Goal: Navigation & Orientation: Find specific page/section

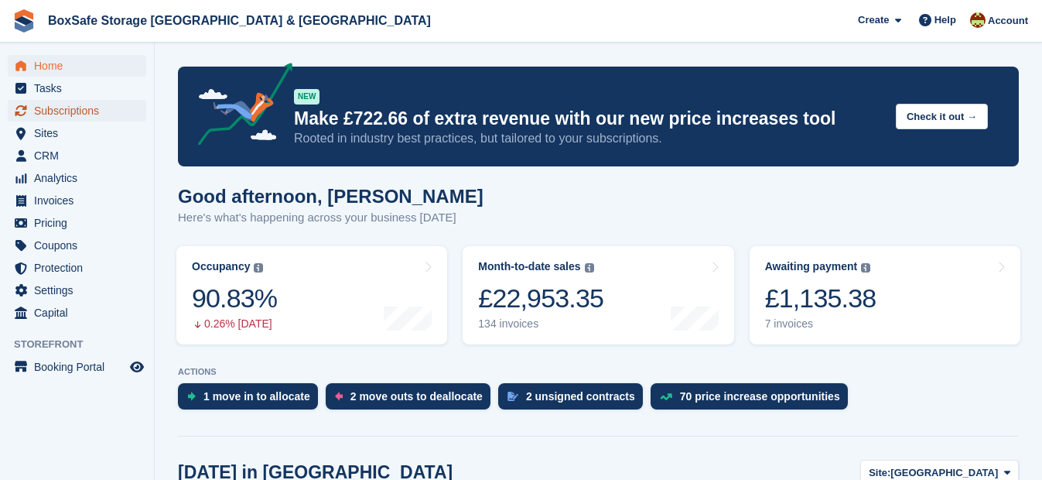
click at [76, 114] on span "Subscriptions" at bounding box center [80, 111] width 93 height 22
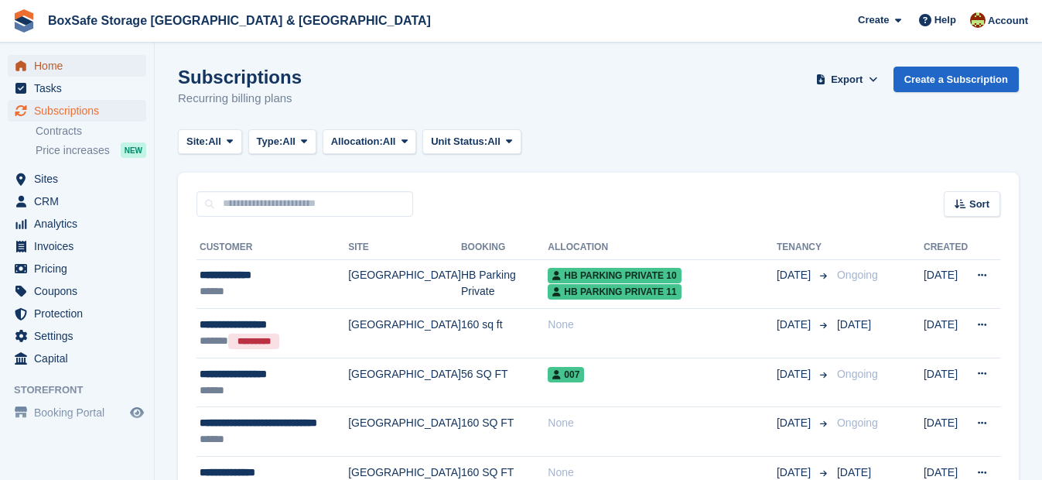
click at [63, 65] on span "Home" at bounding box center [80, 66] width 93 height 22
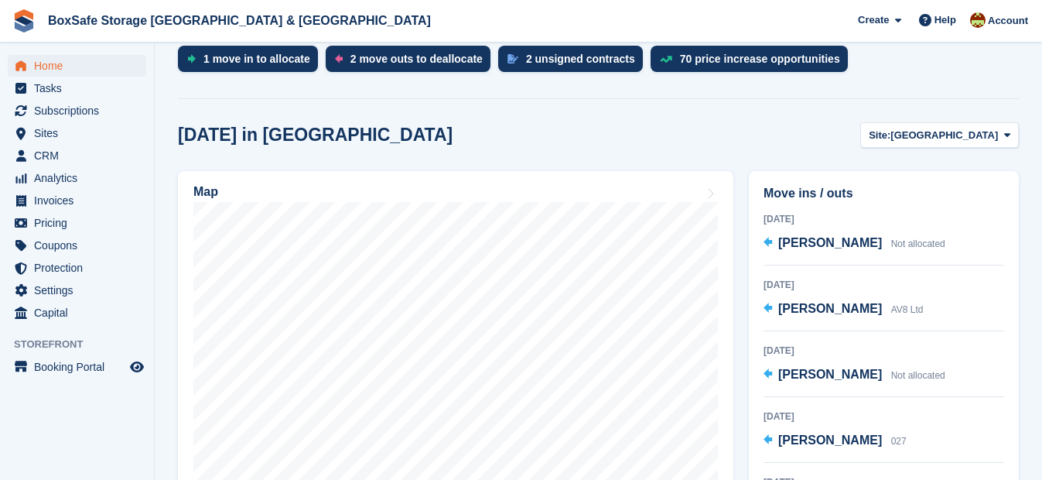
scroll to position [349, 0]
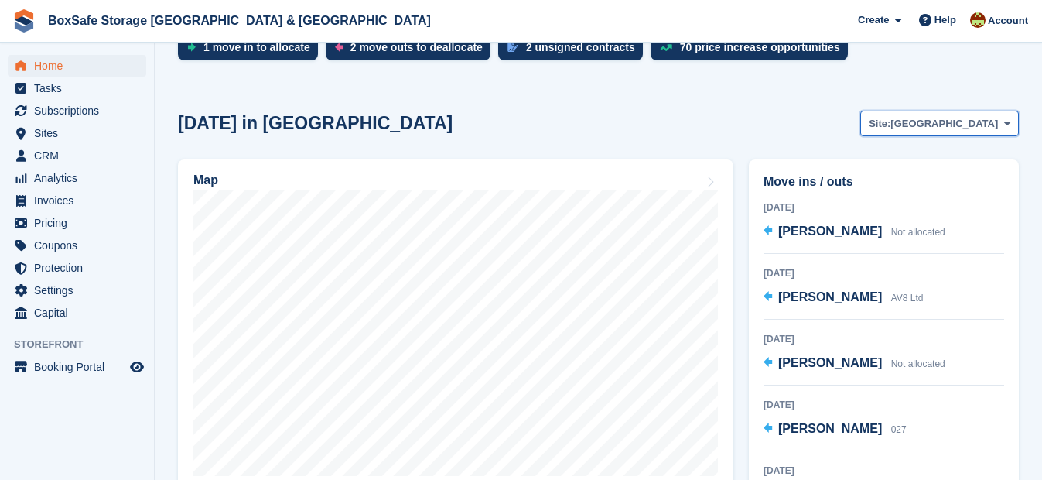
click at [989, 123] on span "Christchurch" at bounding box center [944, 123] width 108 height 15
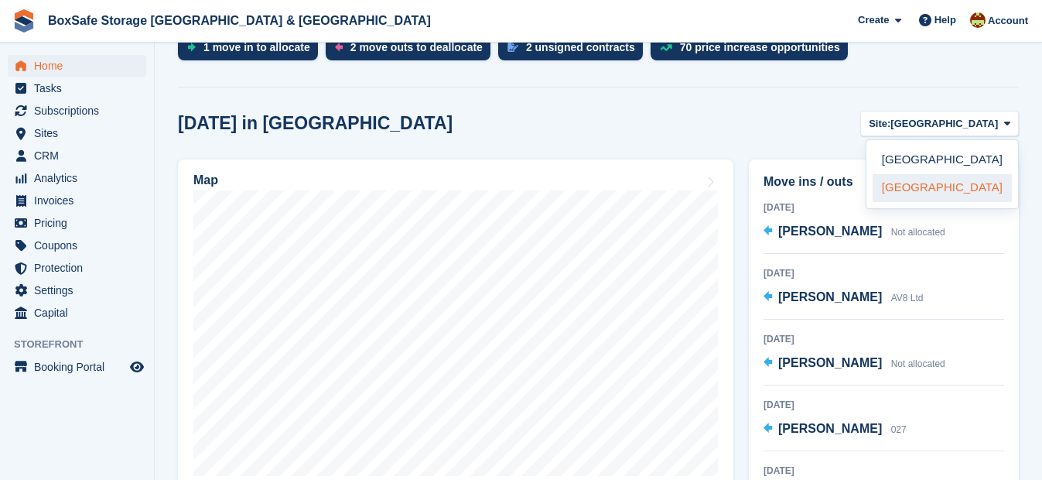
click at [941, 194] on link "[GEOGRAPHIC_DATA]" at bounding box center [941, 188] width 139 height 28
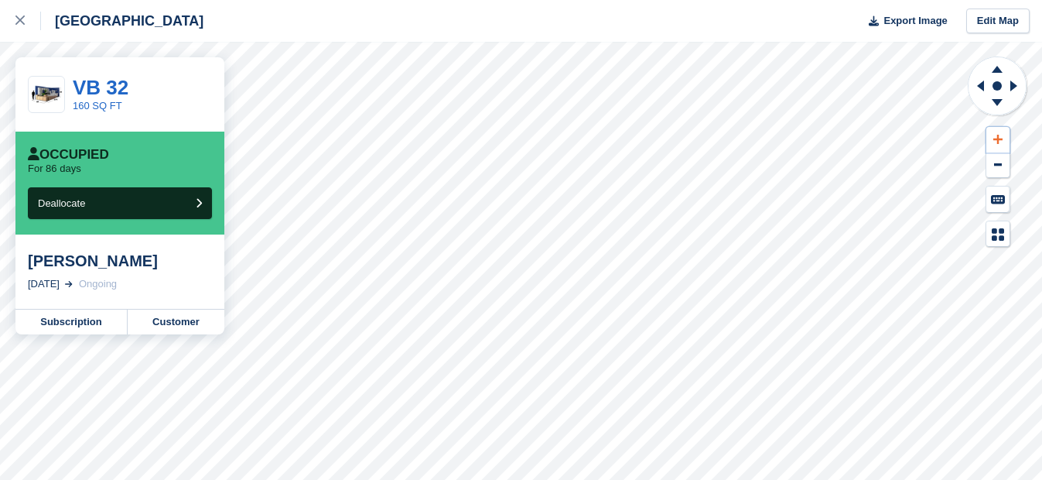
click at [999, 138] on icon at bounding box center [997, 139] width 9 height 11
click at [1011, 87] on icon at bounding box center [1013, 85] width 7 height 11
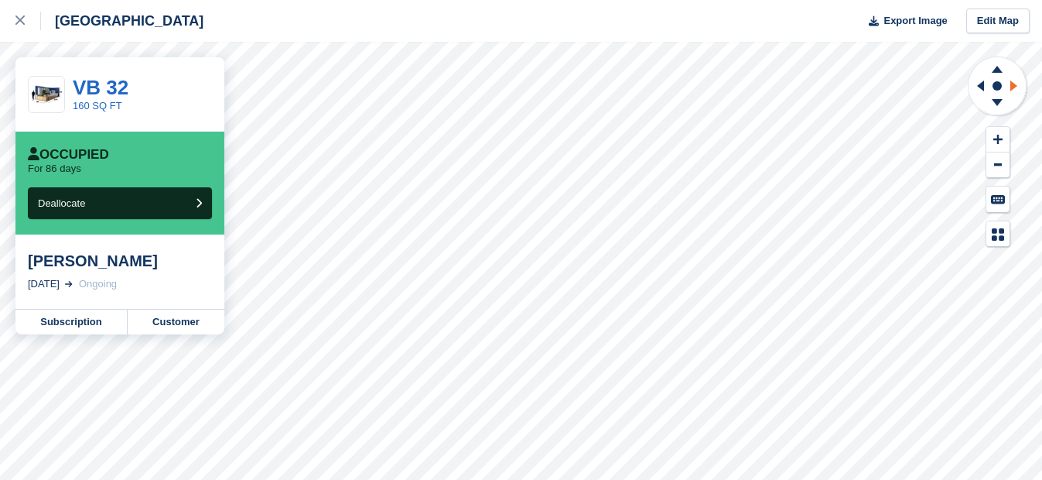
click at [1011, 87] on icon at bounding box center [1013, 85] width 7 height 11
click at [976, 84] on icon at bounding box center [977, 86] width 19 height 40
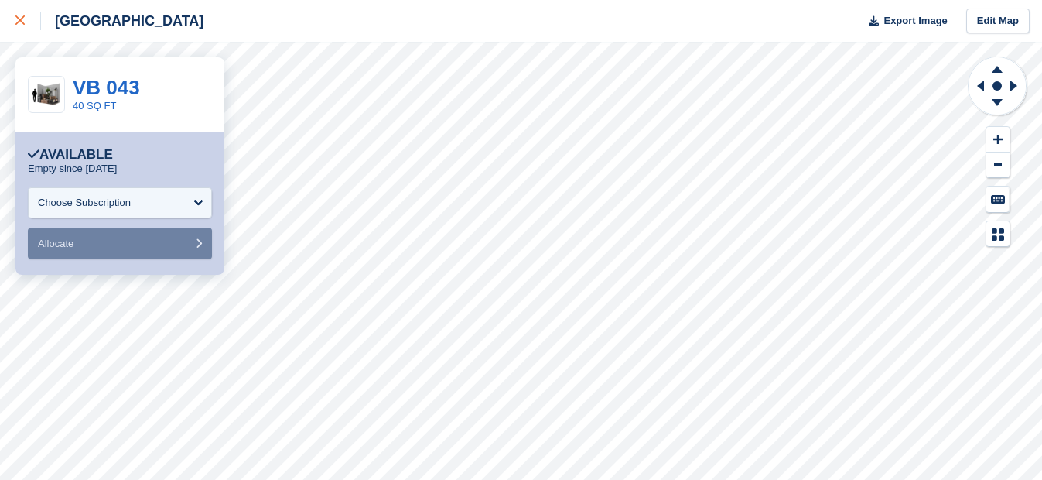
click at [14, 26] on link at bounding box center [20, 21] width 41 height 42
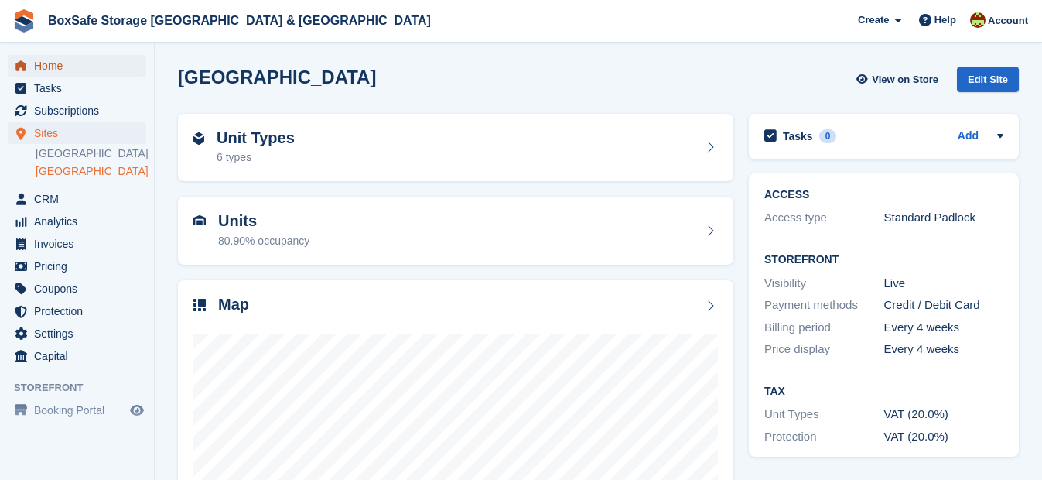
click at [40, 60] on span "Home" at bounding box center [80, 66] width 93 height 22
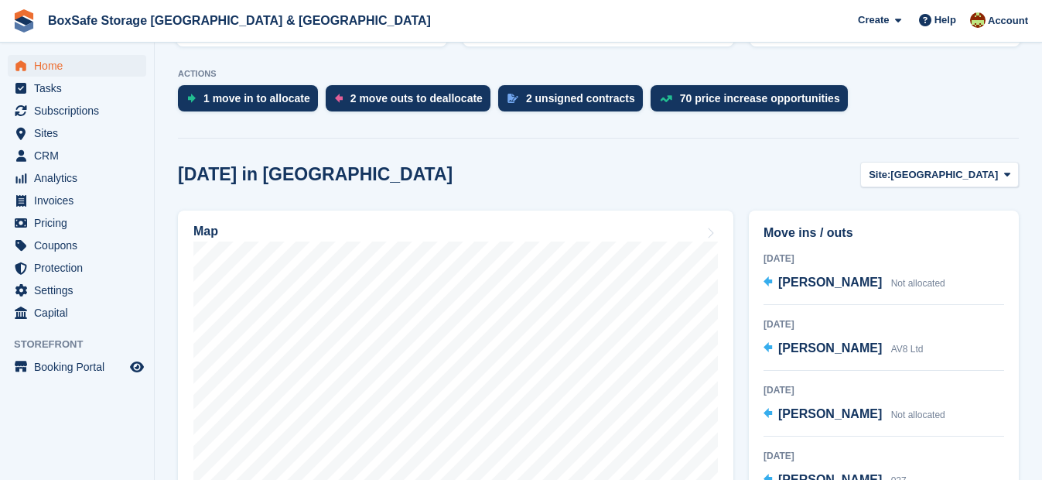
scroll to position [315, 0]
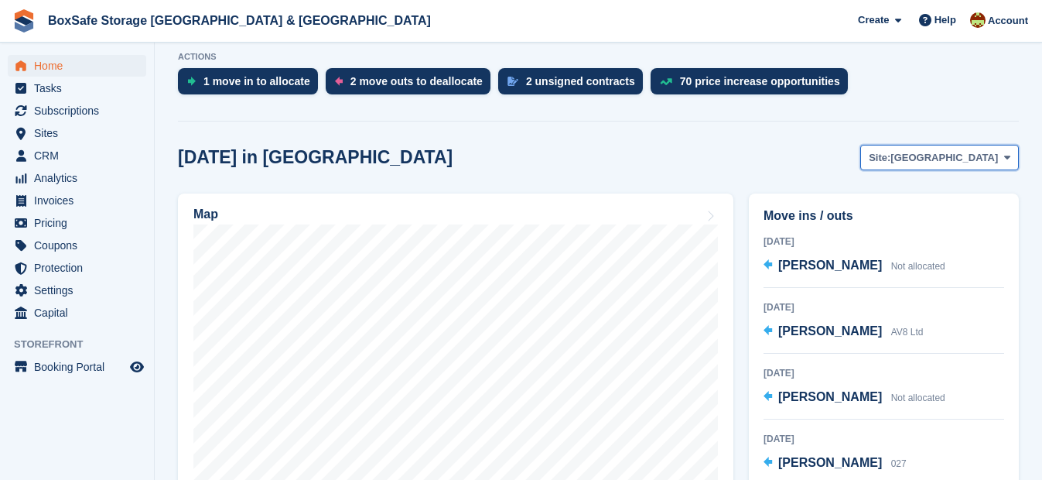
click at [982, 155] on span "Christchurch" at bounding box center [944, 157] width 108 height 15
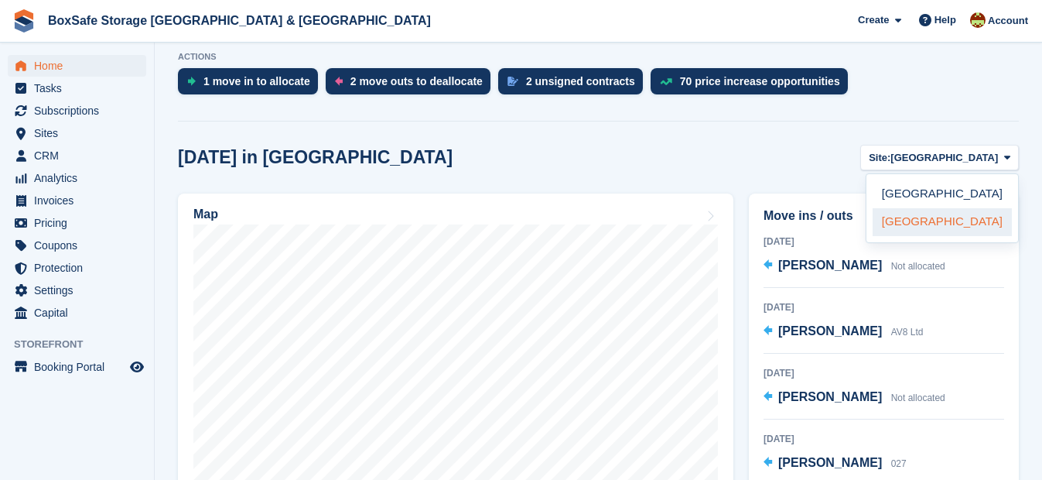
click at [914, 219] on link "[GEOGRAPHIC_DATA]" at bounding box center [941, 222] width 139 height 28
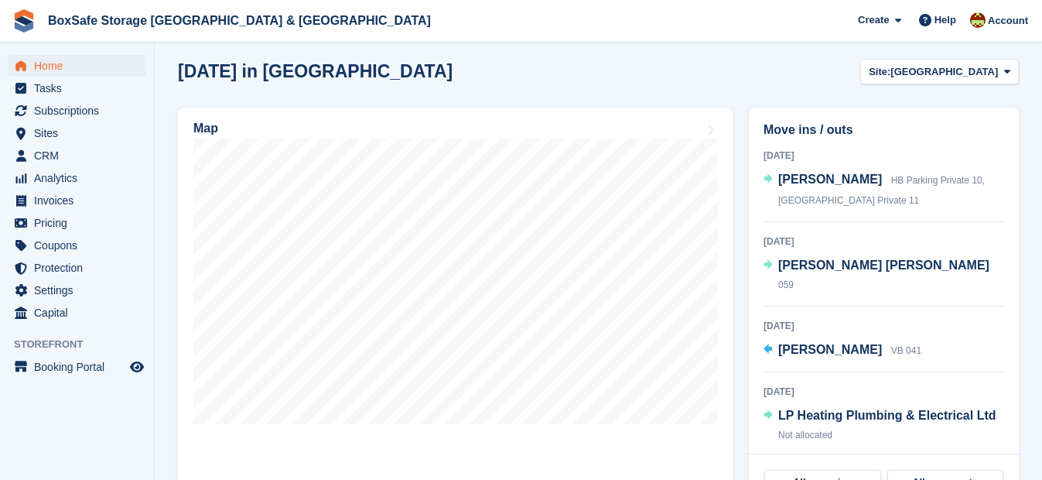
scroll to position [408, 0]
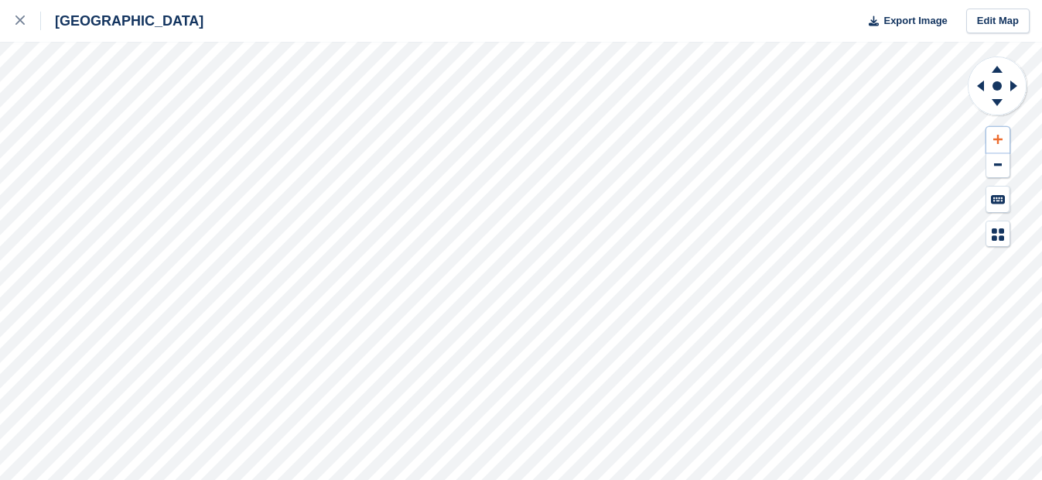
click at [998, 140] on icon at bounding box center [997, 139] width 9 height 9
click at [1018, 85] on icon at bounding box center [1015, 86] width 19 height 40
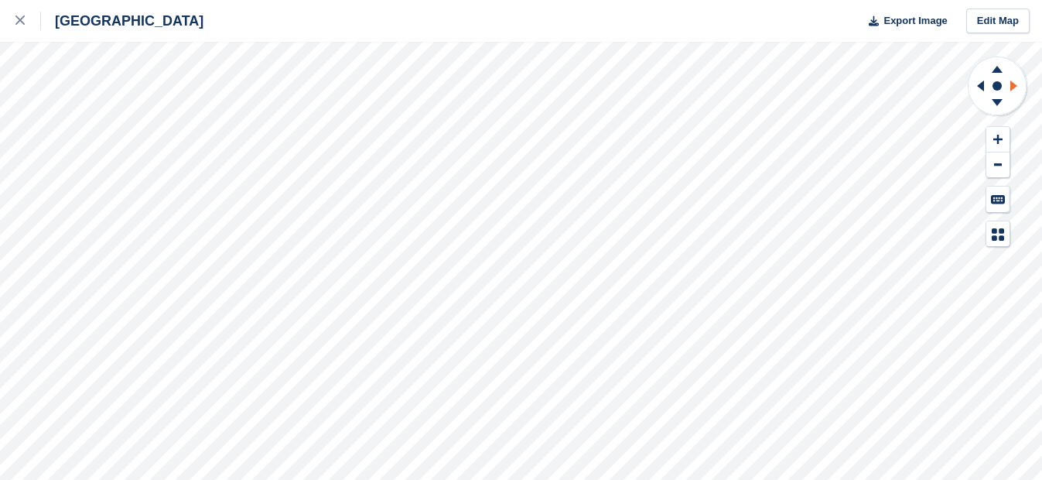
click at [1018, 85] on icon at bounding box center [1015, 86] width 19 height 40
drag, startPoint x: 1018, startPoint y: 85, endPoint x: 974, endPoint y: 81, distance: 44.3
click at [974, 81] on icon at bounding box center [977, 86] width 19 height 40
click at [979, 84] on icon at bounding box center [980, 85] width 7 height 11
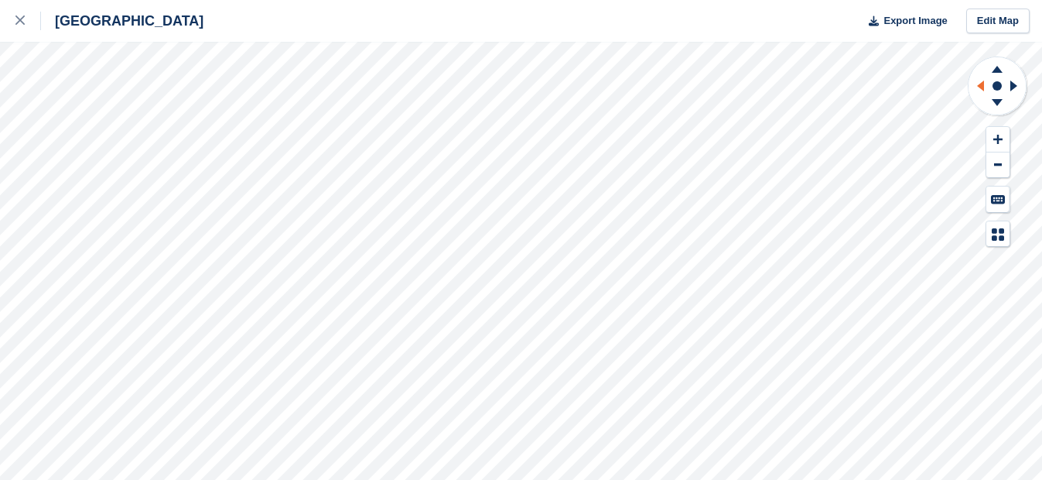
click at [979, 84] on icon at bounding box center [980, 85] width 7 height 11
drag, startPoint x: 979, startPoint y: 84, endPoint x: 998, endPoint y: 134, distance: 52.9
click at [998, 134] on icon at bounding box center [997, 139] width 9 height 11
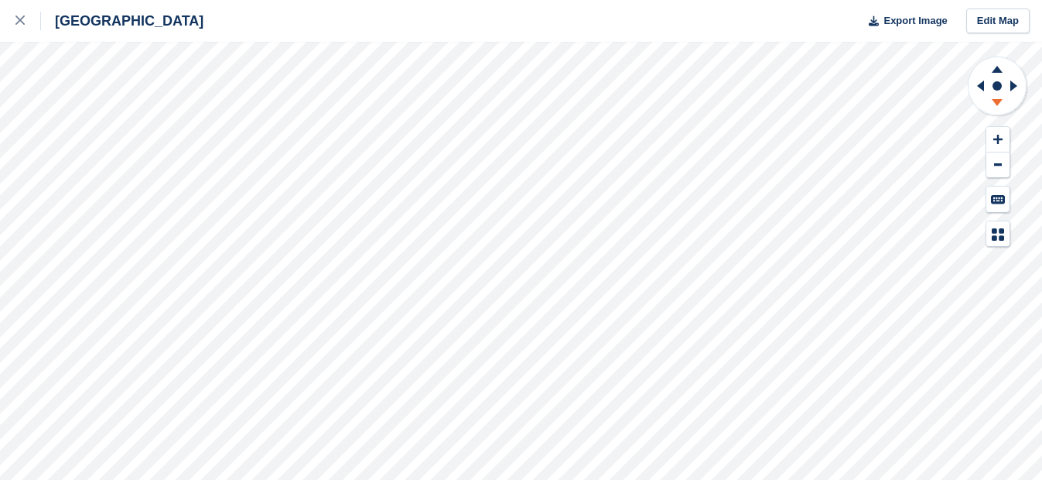
drag, startPoint x: 998, startPoint y: 134, endPoint x: 986, endPoint y: 97, distance: 38.9
click at [986, 97] on icon at bounding box center [997, 104] width 40 height 19
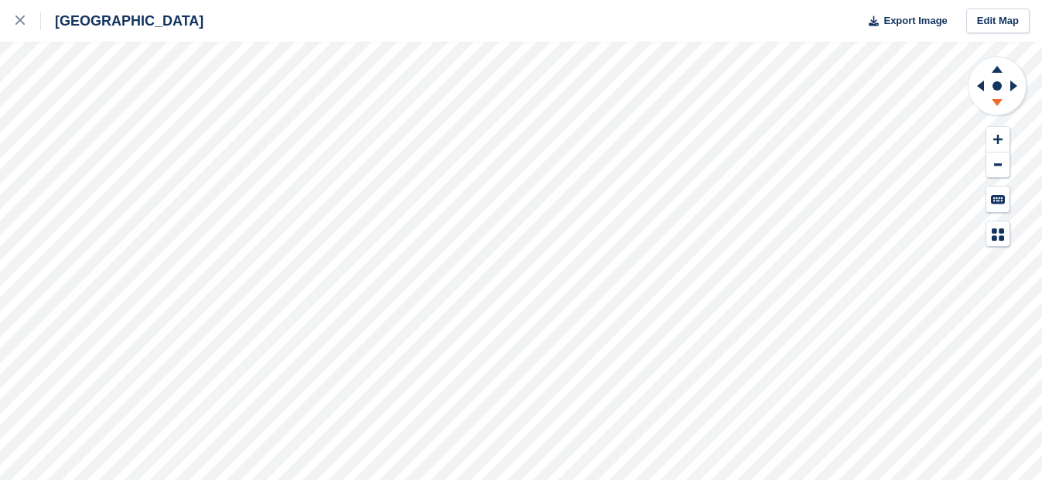
click at [986, 97] on icon at bounding box center [997, 104] width 40 height 19
drag, startPoint x: 986, startPoint y: 97, endPoint x: 996, endPoint y: 135, distance: 39.2
click at [996, 135] on icon at bounding box center [997, 139] width 9 height 11
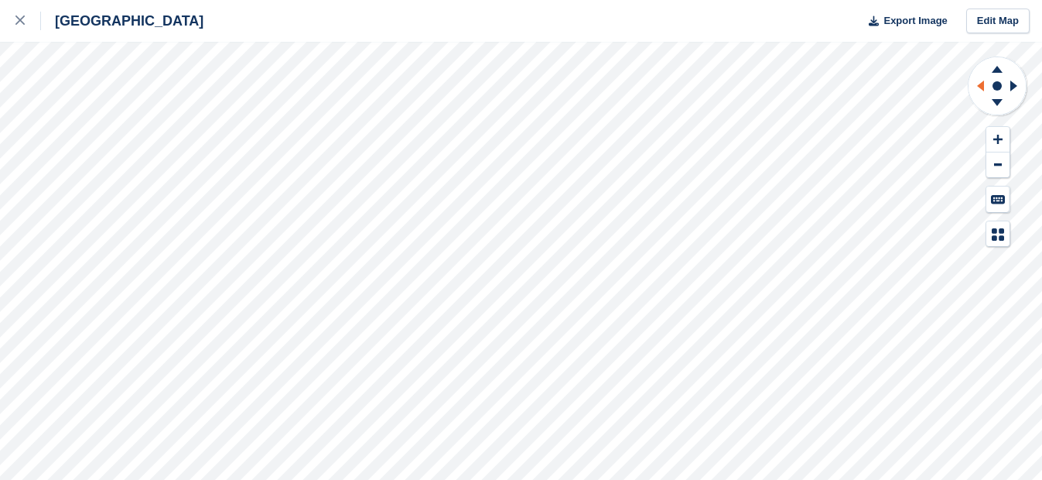
click at [985, 95] on icon at bounding box center [977, 86] width 19 height 40
click at [982, 97] on icon at bounding box center [977, 86] width 19 height 40
click at [982, 98] on icon at bounding box center [977, 86] width 19 height 40
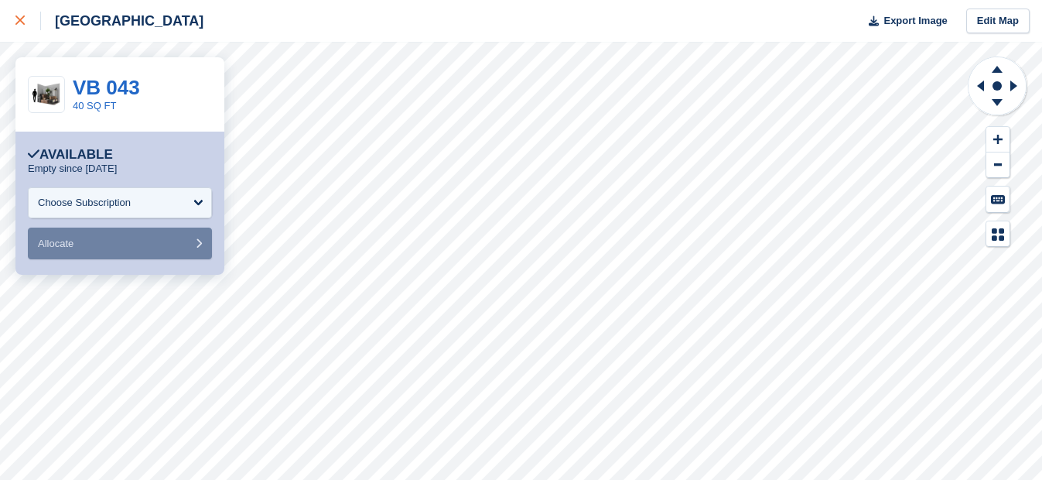
click at [17, 21] on icon at bounding box center [19, 19] width 9 height 9
